Goal: Transaction & Acquisition: Purchase product/service

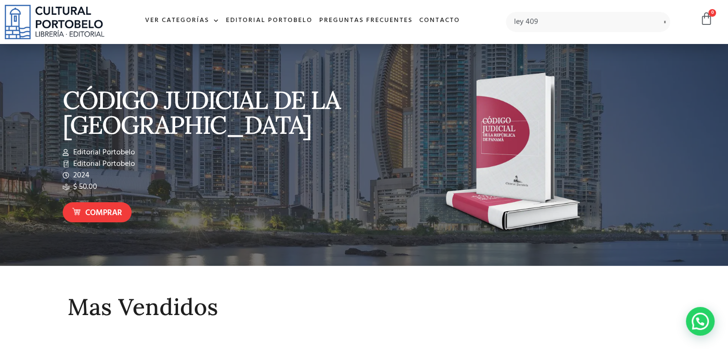
type input "ley 409"
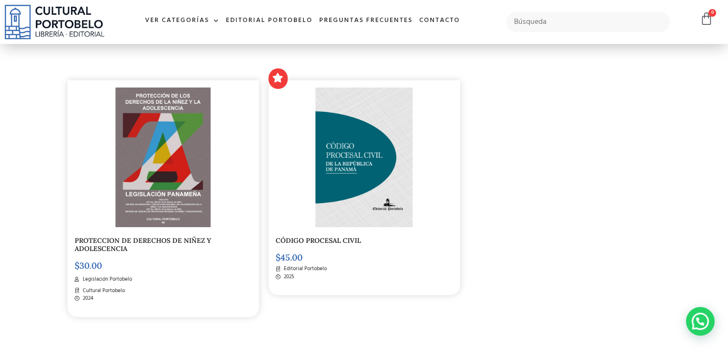
scroll to position [239, 0]
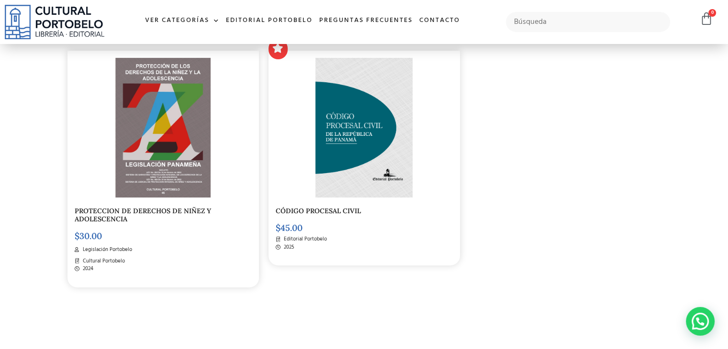
click at [147, 175] on img at bounding box center [163, 128] width 96 height 140
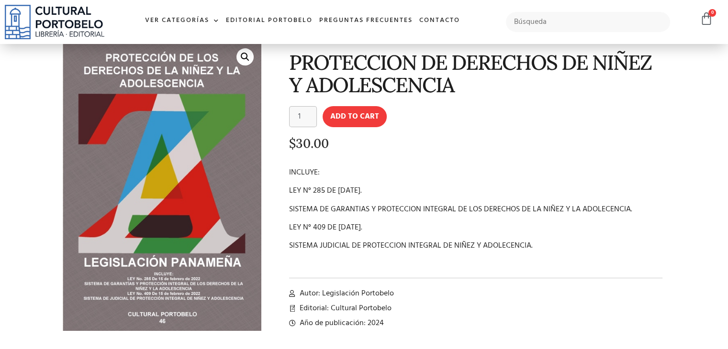
scroll to position [48, 0]
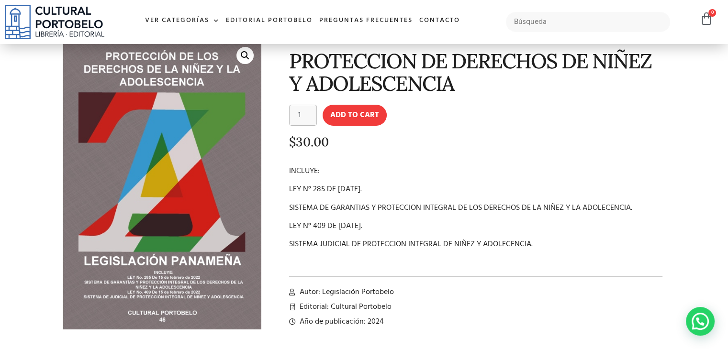
click at [287, 188] on div "PROTECCION DE DERECHOS DE NIÑEZ Y ADOLESCENCIA PROTECCION DE DERECHOS DE NIÑE…" at bounding box center [468, 191] width 404 height 315
click at [304, 188] on p "LEY N° 285 DE [DATE]." at bounding box center [476, 189] width 374 height 11
click at [290, 187] on p "LEY N° 285 DE [DATE]." at bounding box center [476, 189] width 374 height 11
click at [295, 186] on p "LEY N° 285 DE [DATE]." at bounding box center [476, 189] width 374 height 11
click at [288, 186] on div "PROTECCION DE DERECHOS DE NIÑEZ Y ADOLESCENCIA PROTECCION DE DERECHOS DE NIÑE…" at bounding box center [468, 191] width 404 height 315
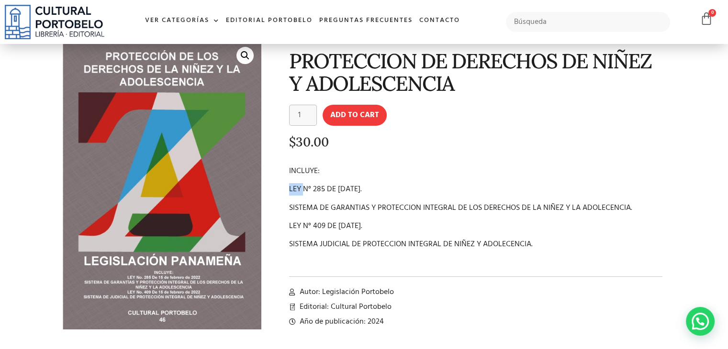
click at [288, 186] on div "PROTECCION DE DERECHOS DE NIÑEZ Y ADOLESCENCIA PROTECCION DE DERECHOS DE NIÑE…" at bounding box center [468, 191] width 404 height 315
click at [289, 186] on p "LEY N° 285 DE [DATE]." at bounding box center [476, 189] width 374 height 11
click at [291, 186] on p "LEY N° 285 DE [DATE]." at bounding box center [476, 189] width 374 height 11
click at [293, 186] on p "LEY N° 285 DE [DATE]." at bounding box center [476, 189] width 374 height 11
click at [296, 186] on p "LEY N° 285 DE [DATE]." at bounding box center [476, 189] width 374 height 11
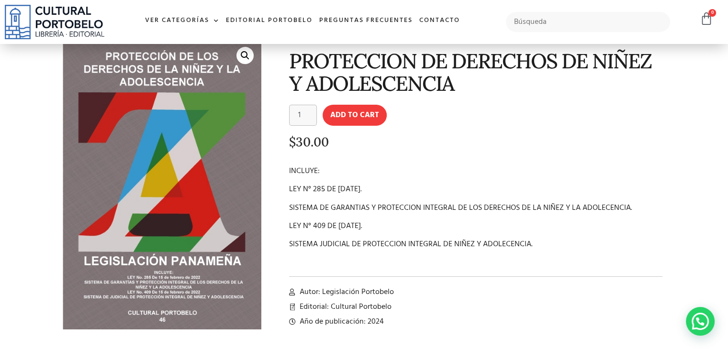
click at [289, 188] on p "LEY N° 285 DE [DATE]." at bounding box center [476, 189] width 374 height 11
click at [305, 188] on p "LEY N° 285 DE [DATE]." at bounding box center [476, 189] width 374 height 11
click at [288, 223] on div "PROTECCION DE DERECHOS DE NIÑEZ Y ADOLESCENCIA PROTECCION DE DERECHOS DE NIÑE…" at bounding box center [468, 191] width 404 height 315
click at [301, 223] on p "LEY N° 409 DE [DATE]." at bounding box center [476, 226] width 374 height 11
drag, startPoint x: 419, startPoint y: 223, endPoint x: 402, endPoint y: 224, distance: 16.8
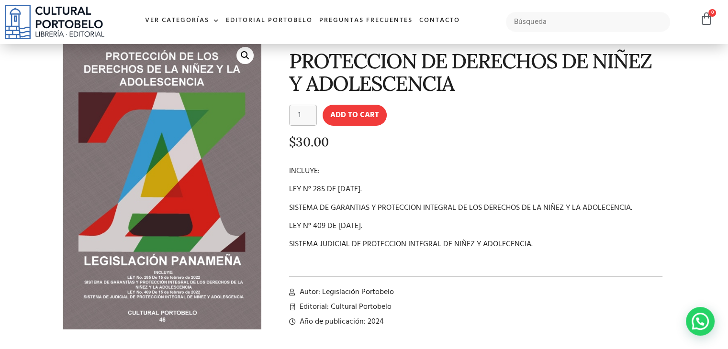
click at [406, 224] on p "LEY N° 409 DE [DATE]." at bounding box center [476, 226] width 374 height 11
drag, startPoint x: 397, startPoint y: 224, endPoint x: 388, endPoint y: 224, distance: 9.1
click at [388, 224] on p "LEY N° 409 DE [DATE]." at bounding box center [476, 226] width 374 height 11
click at [371, 223] on p "LEY N° 409 DE [DATE]." at bounding box center [476, 226] width 374 height 11
click at [418, 221] on p "LEY N° 409 DE [DATE]." at bounding box center [476, 226] width 374 height 11
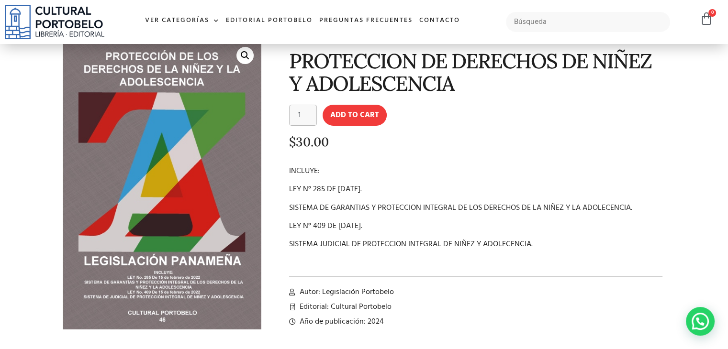
click at [418, 221] on p "LEY N° 409 DE [DATE]." at bounding box center [476, 226] width 374 height 11
click at [418, 226] on p "LEY N° 409 DE [DATE]." at bounding box center [476, 226] width 374 height 11
click at [289, 224] on p "LEY N° 409 DE [DATE]." at bounding box center [476, 226] width 374 height 11
click at [333, 219] on div "INCLUYE: LEY N° 285 DE [DATE]. SISTEMA DE GARANTIAS Y PROTECCION INTEGRAL DE LO…" at bounding box center [476, 217] width 374 height 103
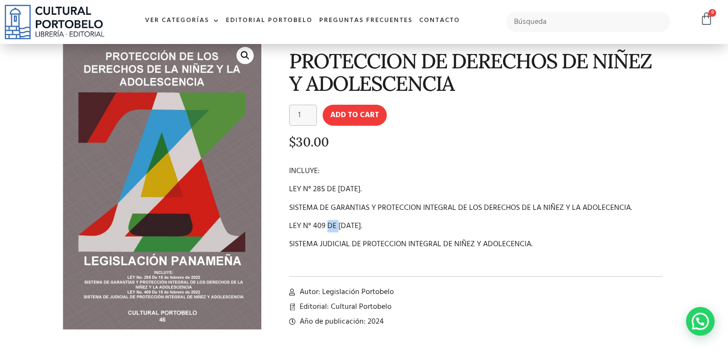
click at [333, 219] on div "INCLUYE: LEY N° 285 DE [DATE]. SISTEMA DE GARANTIAS Y PROTECCION INTEGRAL DE LO…" at bounding box center [476, 217] width 374 height 103
click at [288, 224] on div "PROTECCION DE DERECHOS DE NIÑEZ Y ADOLESCENCIA PROTECCION DE DERECHOS DE NIÑE…" at bounding box center [468, 191] width 404 height 315
drag, startPoint x: 288, startPoint y: 224, endPoint x: 294, endPoint y: 224, distance: 6.2
click at [289, 224] on div "PROTECCION DE DERECHOS DE NIÑEZ Y ADOLESCENCIA PROTECCION DE DERECHOS DE NIÑE…" at bounding box center [468, 191] width 404 height 315
click at [295, 224] on p "LEY N° 409 DE [DATE]." at bounding box center [476, 226] width 374 height 11
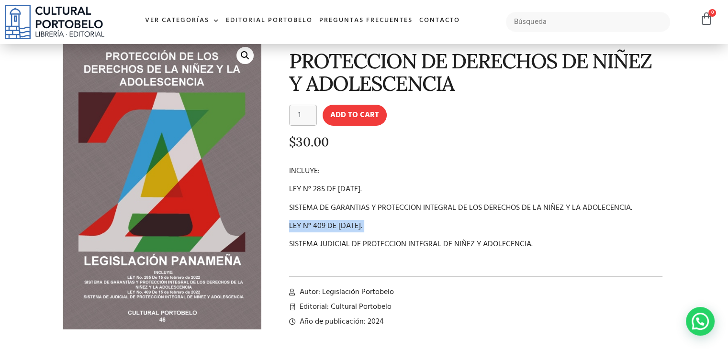
click at [307, 226] on p "LEY N° 409 DE [DATE]." at bounding box center [476, 226] width 374 height 11
